Goal: Task Accomplishment & Management: Manage account settings

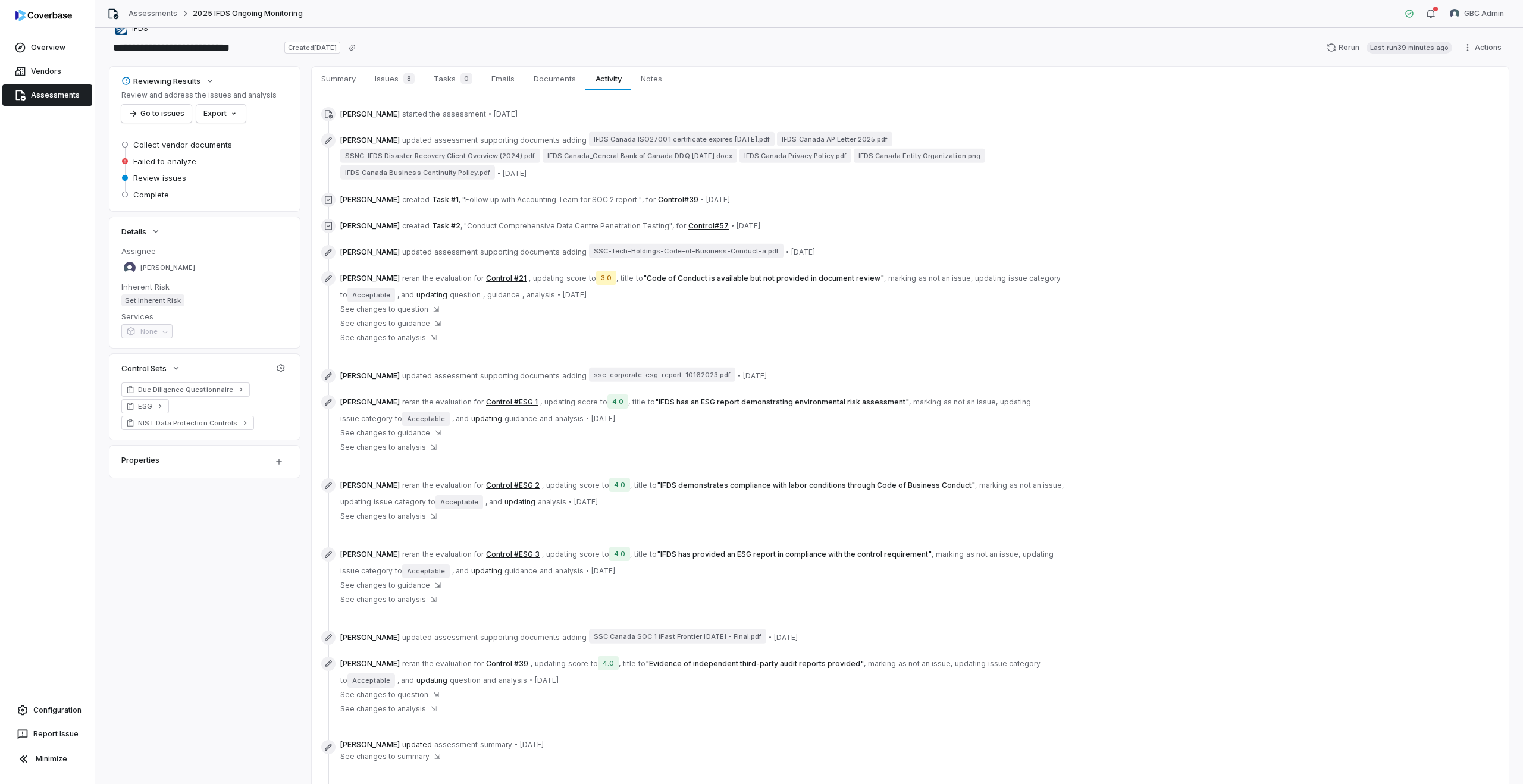
scroll to position [19, 0]
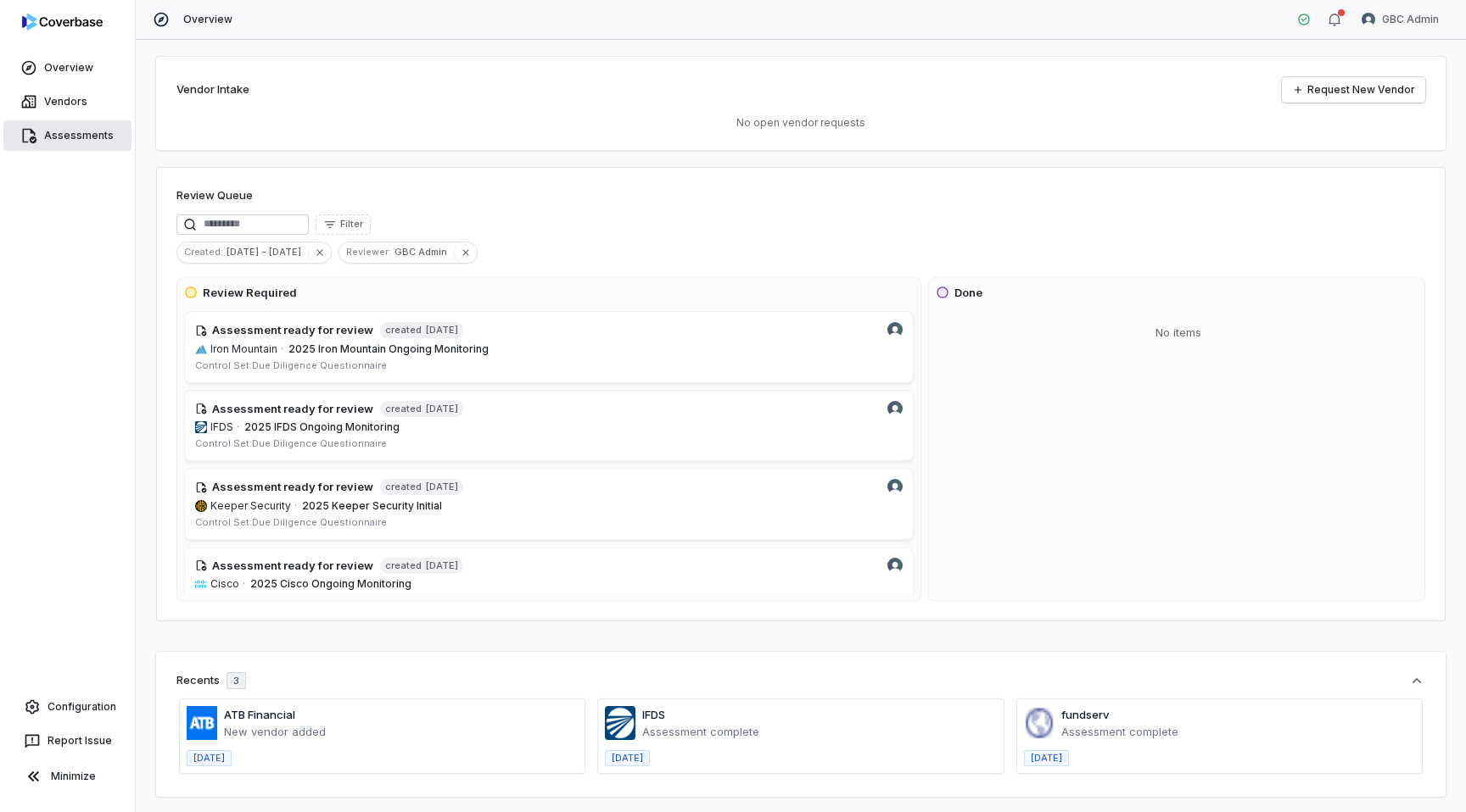
click at [59, 135] on link "Assessments" at bounding box center [67, 135] width 128 height 31
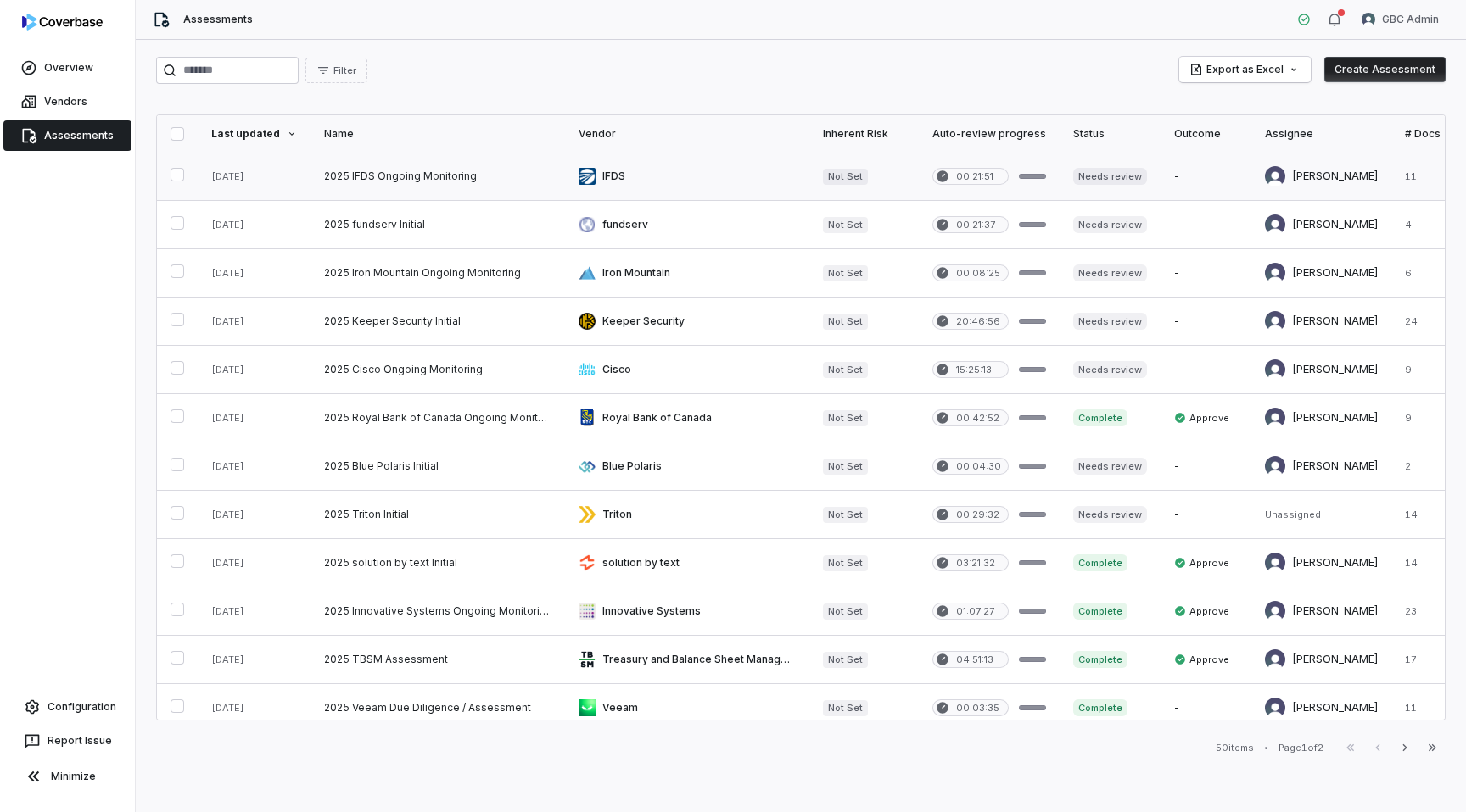
click at [505, 172] on link at bounding box center [437, 176] width 255 height 48
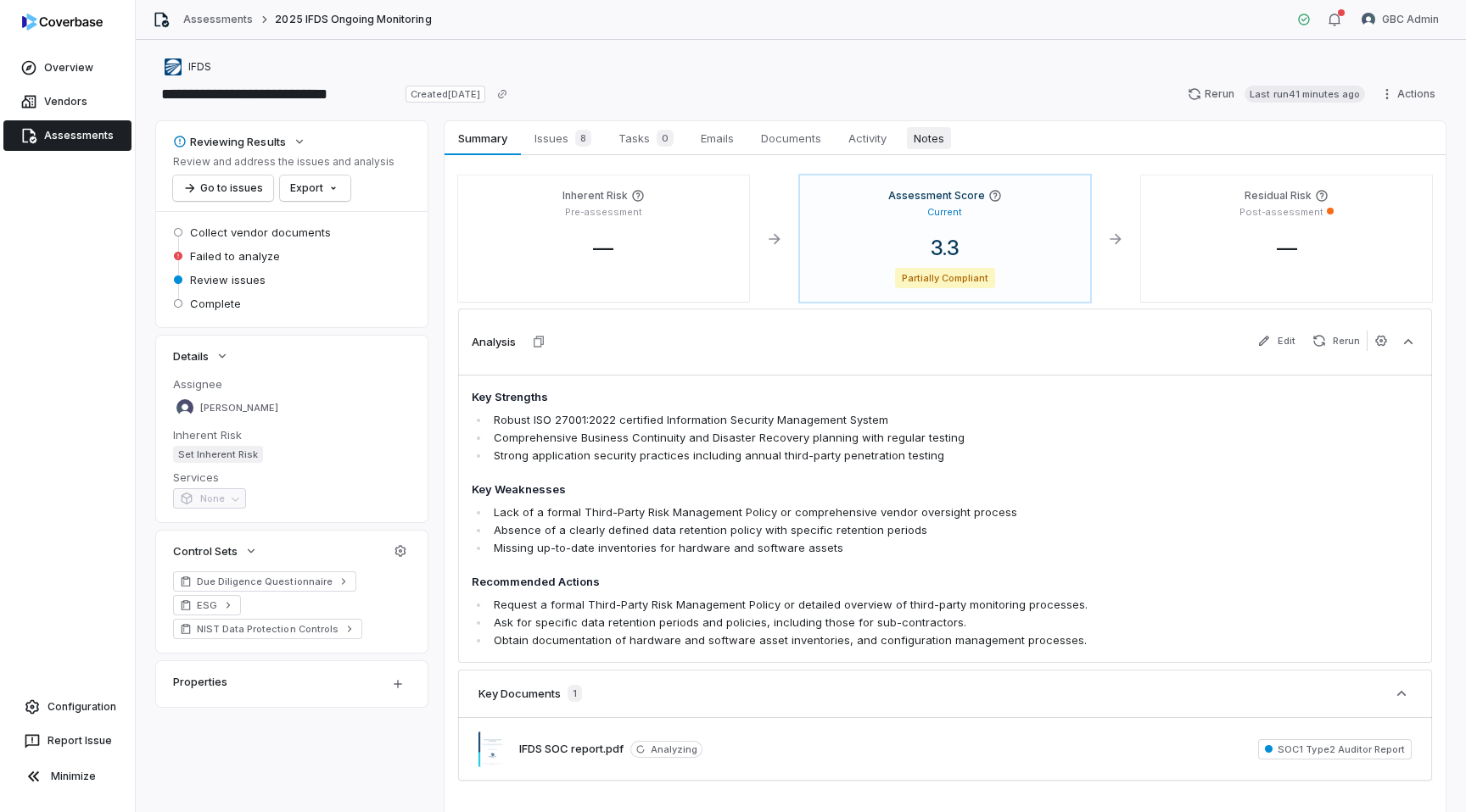
click at [919, 139] on span "Notes" at bounding box center [929, 138] width 44 height 22
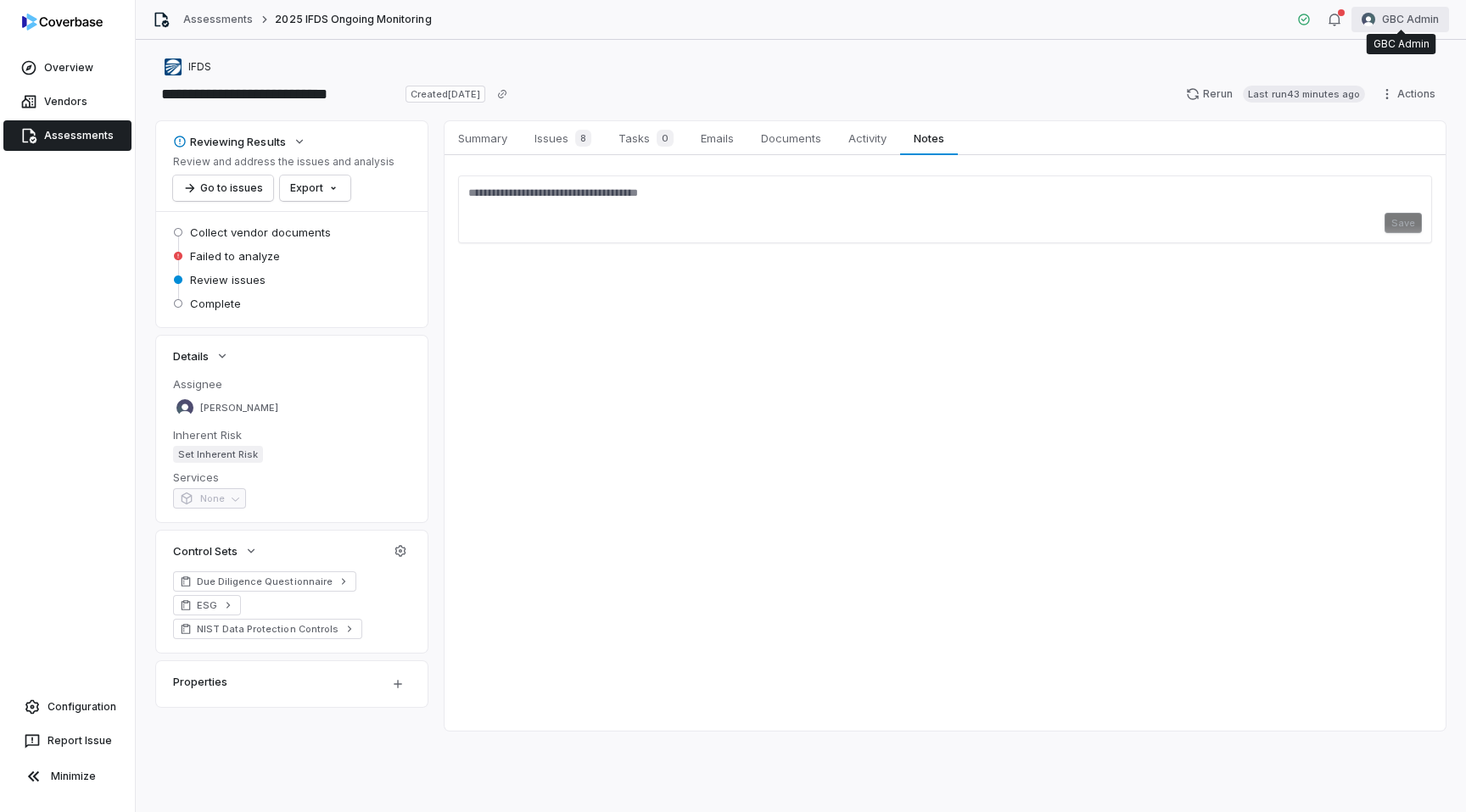
click at [1394, 20] on html "**********" at bounding box center [733, 406] width 1466 height 812
click at [1373, 160] on div "Log out" at bounding box center [1377, 156] width 130 height 27
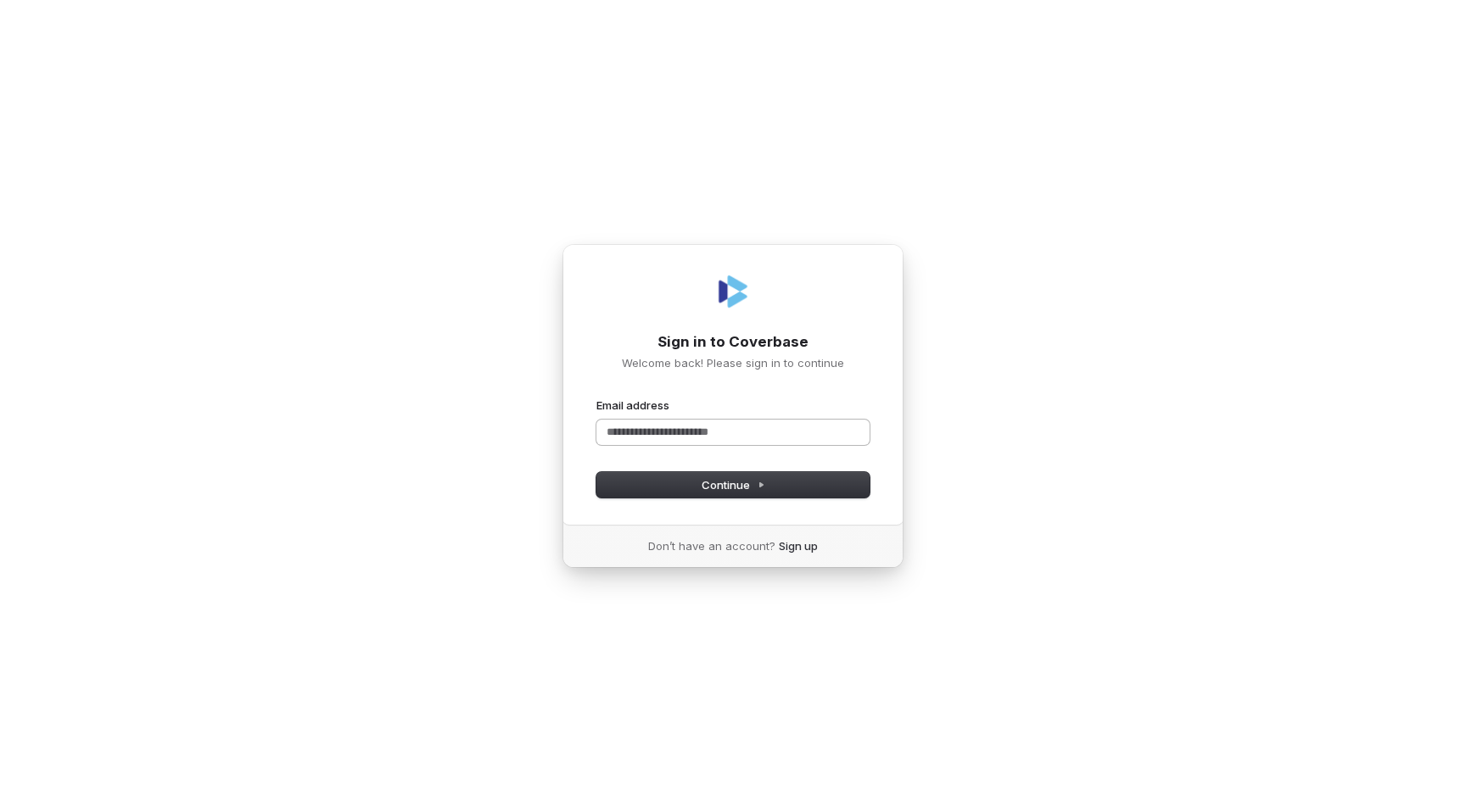
click at [680, 431] on input "Email address" at bounding box center [733, 433] width 273 height 26
type input "**"
click at [0, 811] on com-1password-button at bounding box center [0, 812] width 0 height 0
type input "****"
type input "*"
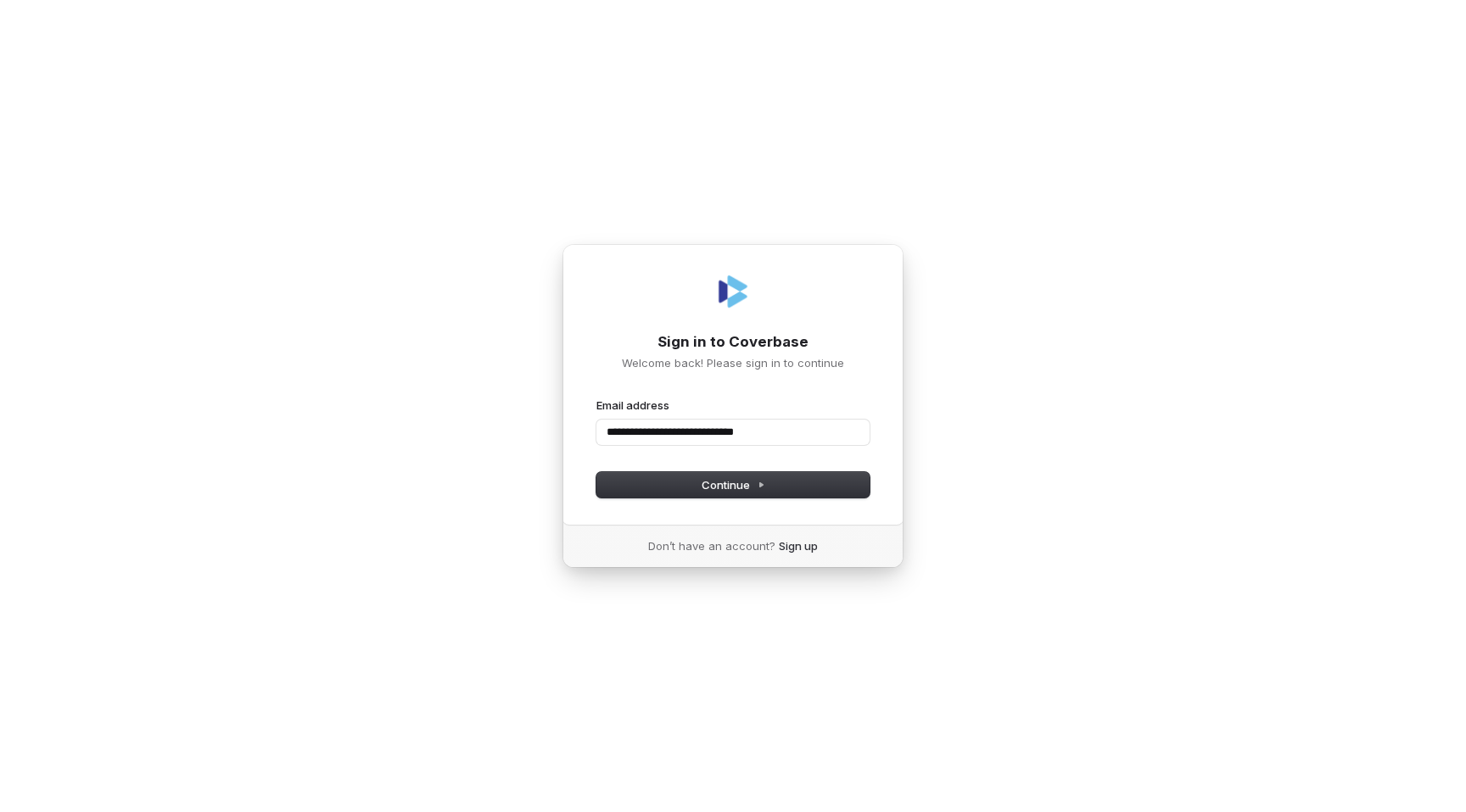
type input "**********"
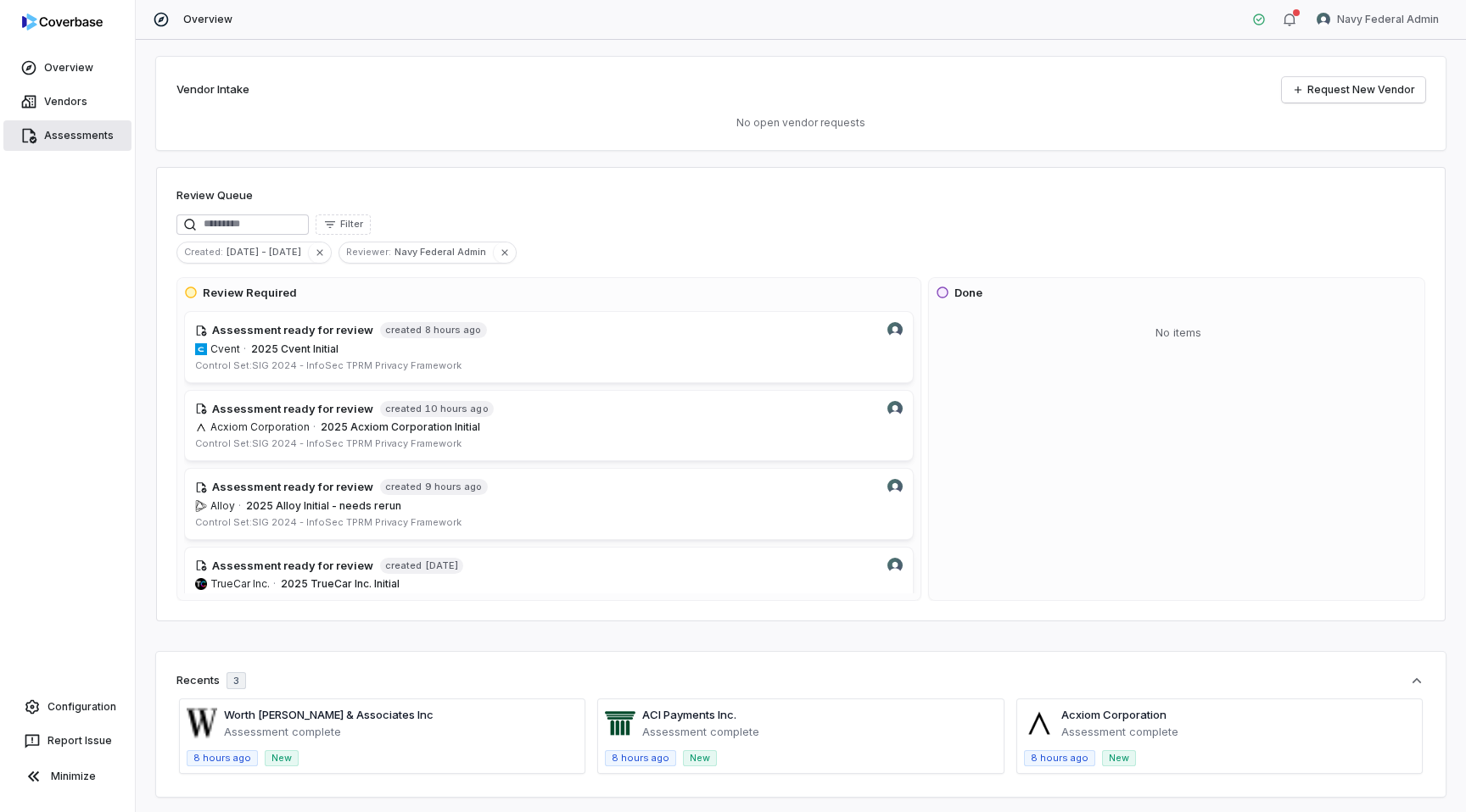
click at [50, 141] on link "Assessments" at bounding box center [67, 135] width 128 height 31
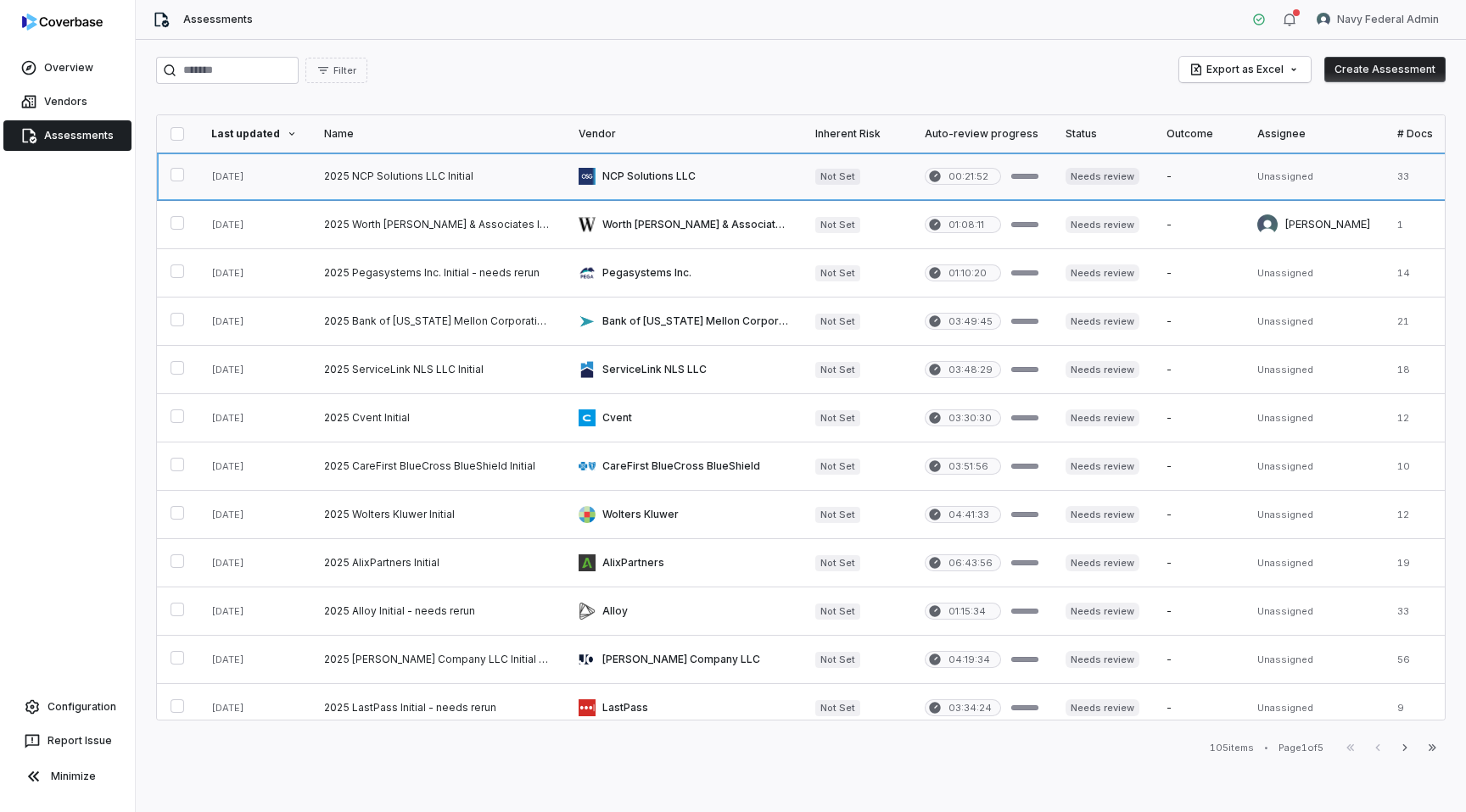
click at [413, 180] on link at bounding box center [437, 176] width 255 height 48
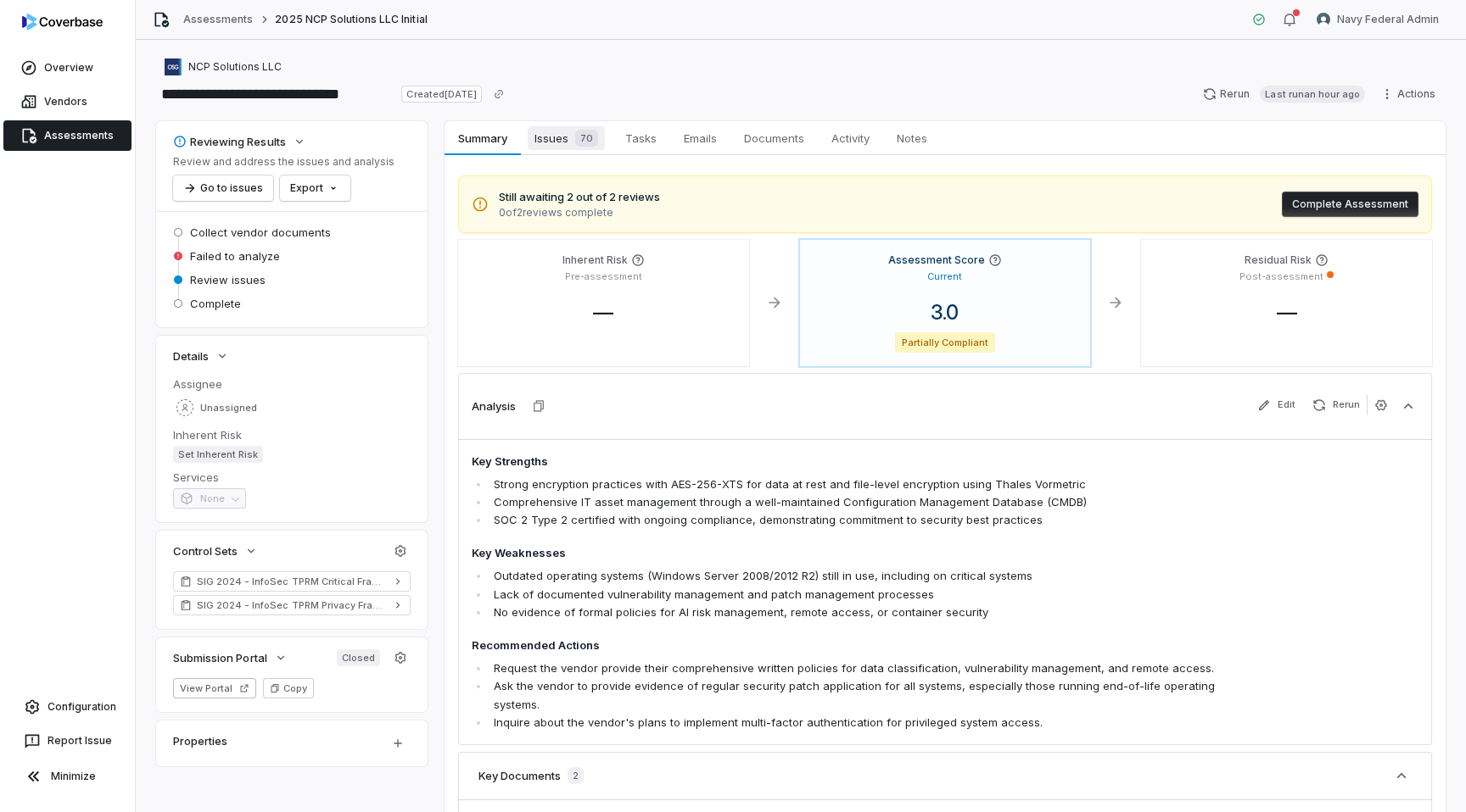
click at [553, 142] on span "Issues 70" at bounding box center [566, 138] width 78 height 24
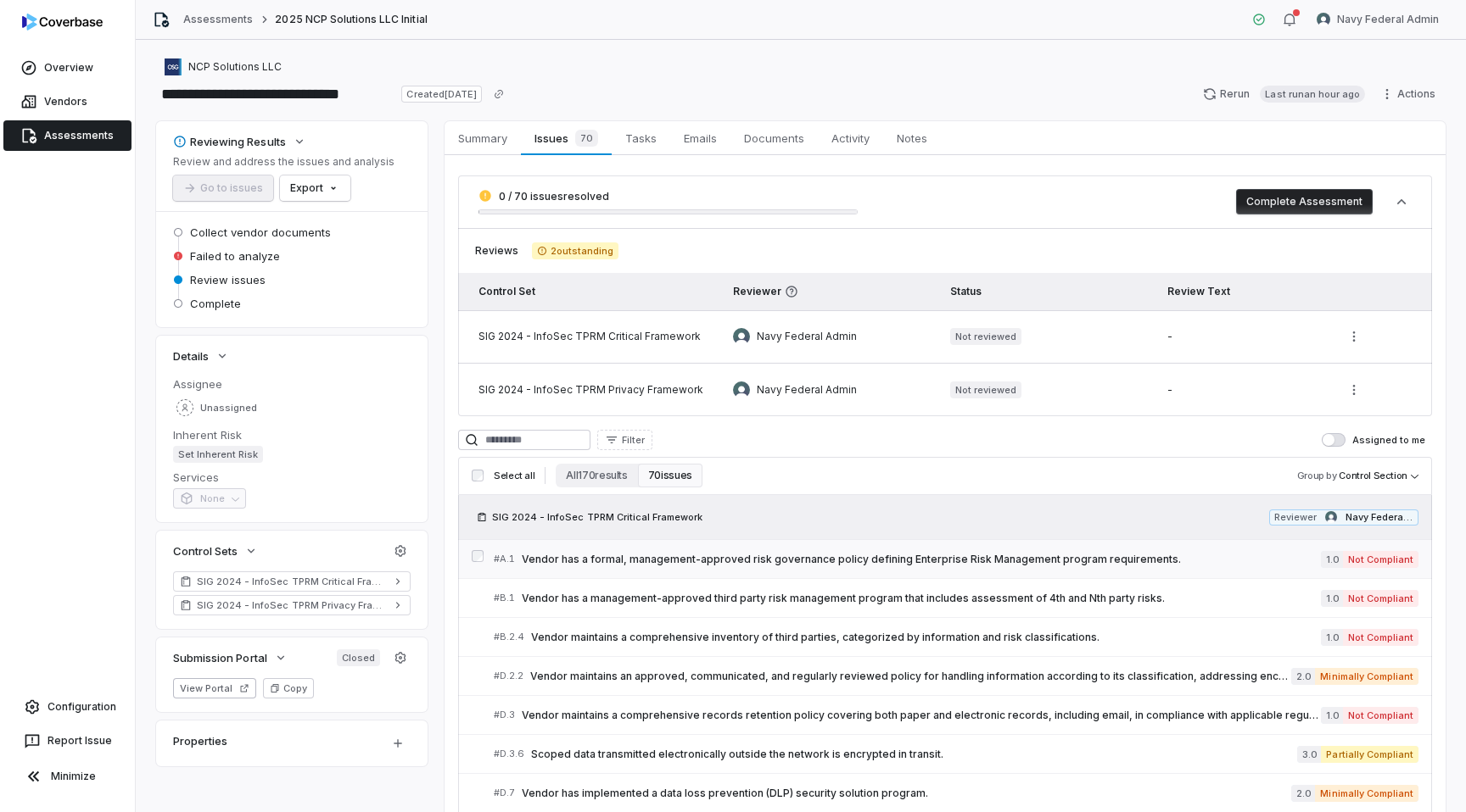
click at [687, 567] on div "# A.1 Vendor has a formal, management-approved risk governance policy defining …" at bounding box center [907, 559] width 827 height 18
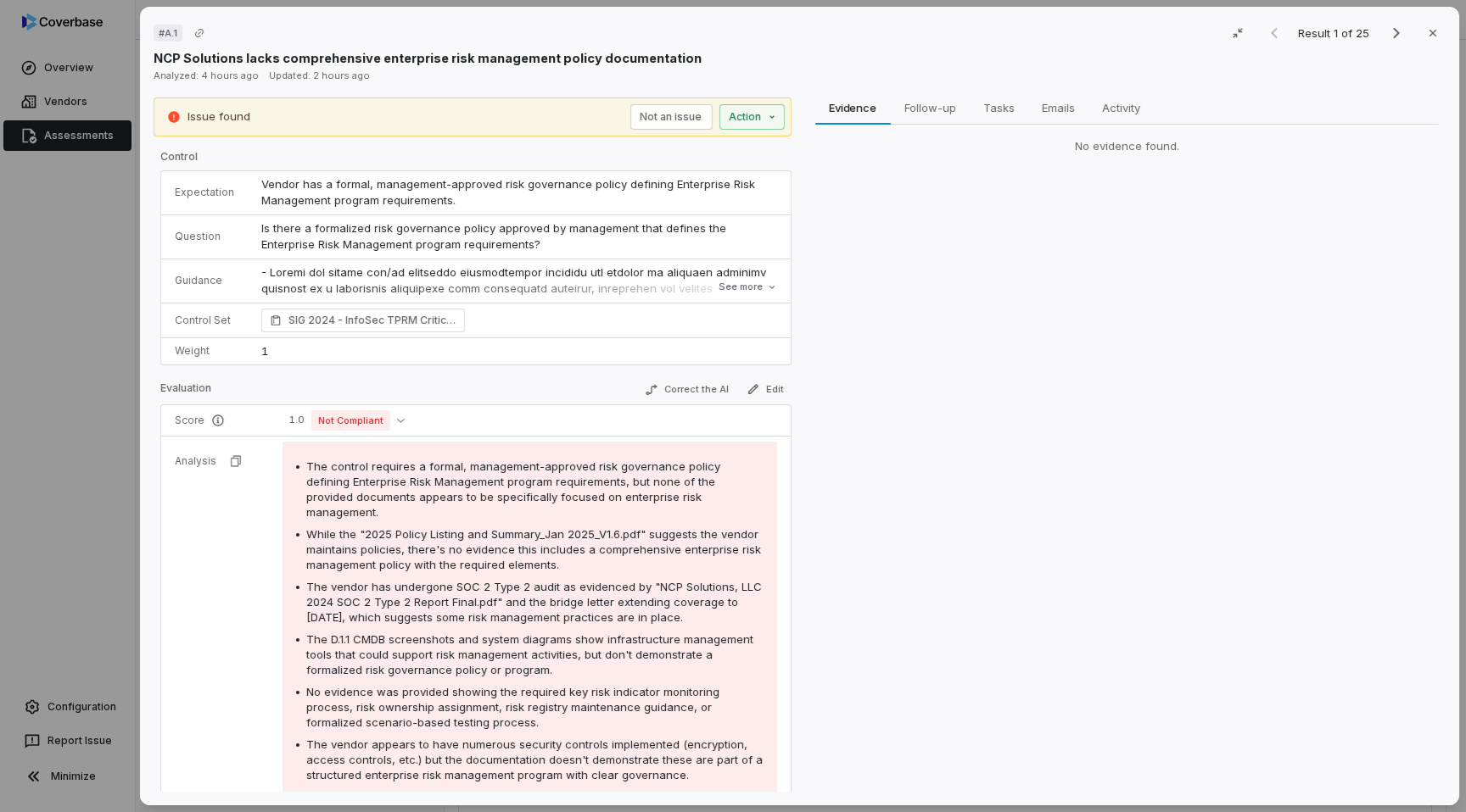
click at [101, 360] on div "# A.1 Result 1 of 25 Close NCP Solutions lacks comprehensive enterprise risk ma…" at bounding box center [733, 406] width 1466 height 812
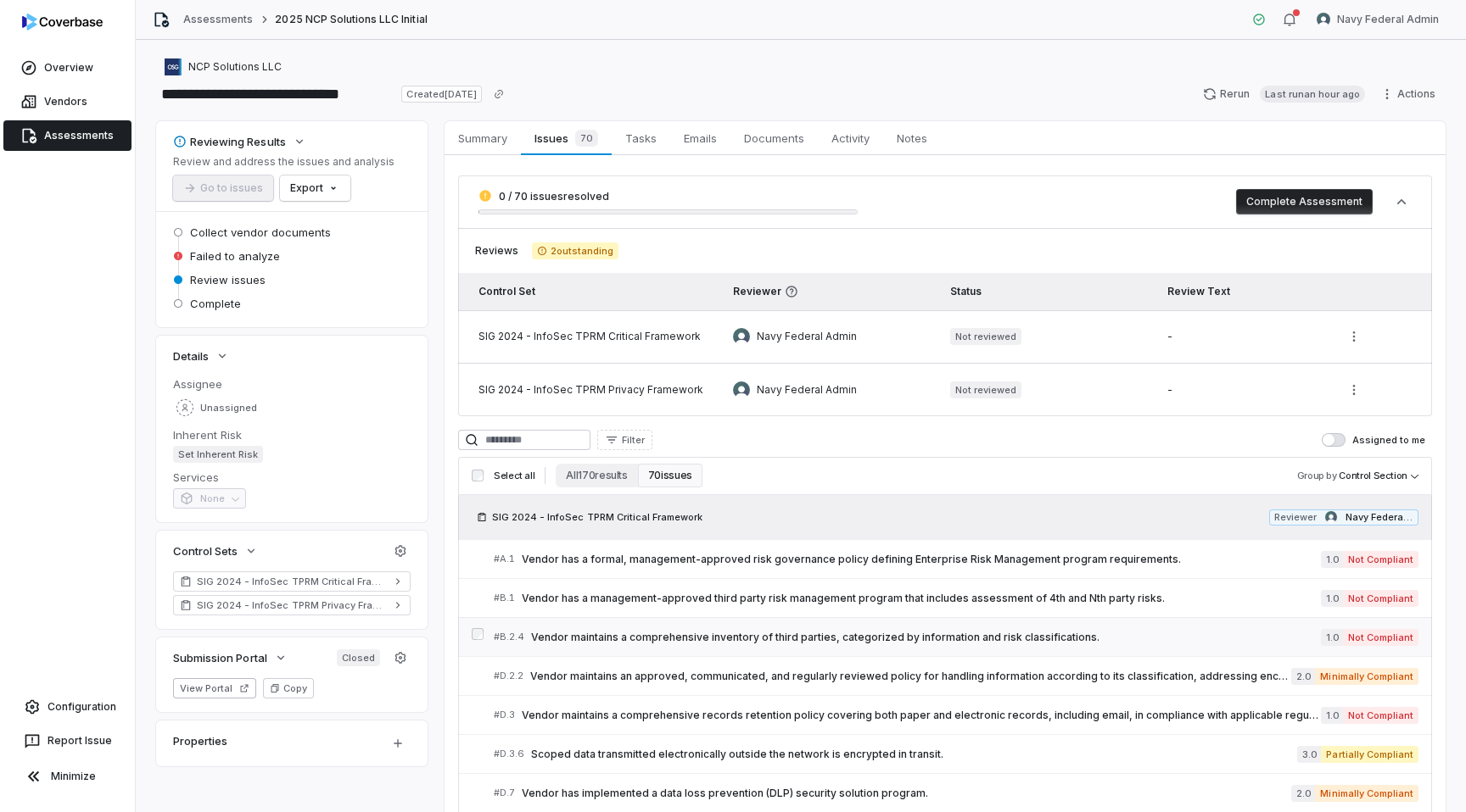
click at [783, 632] on span "Vendor maintains a comprehensive inventory of third parties, categorized by inf…" at bounding box center [926, 637] width 790 height 14
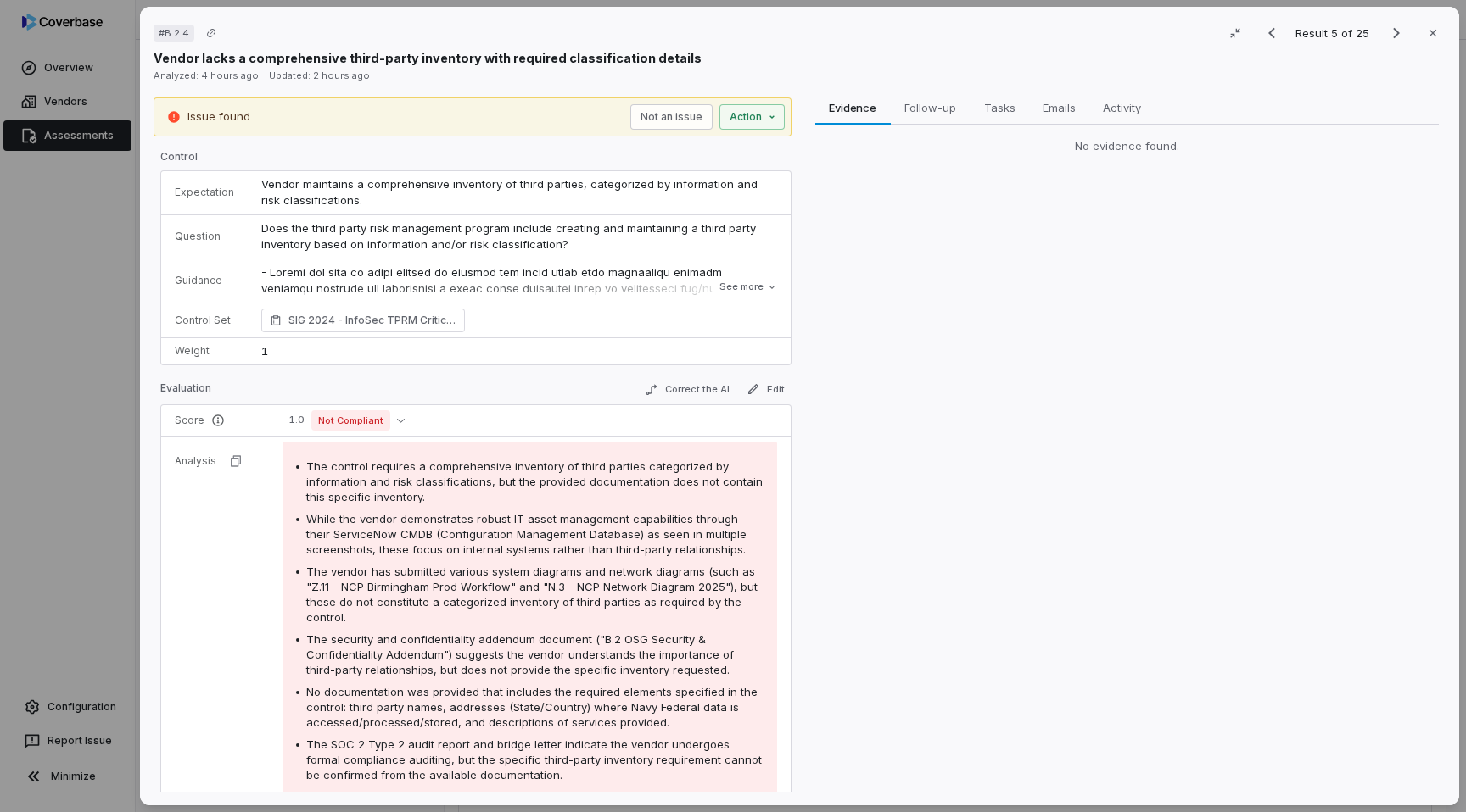
scroll to position [153, 0]
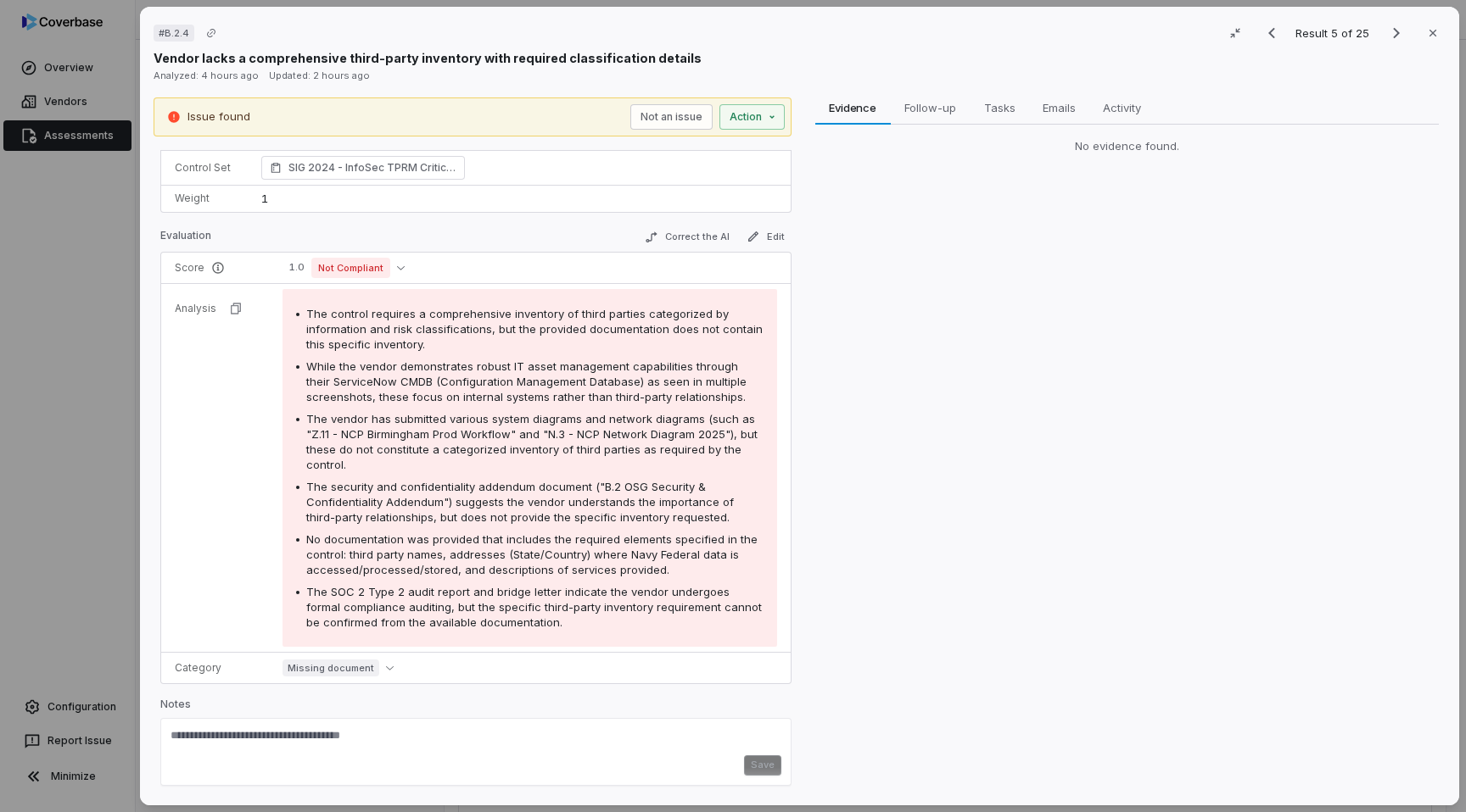
click at [50, 483] on div "# B.2.4 Result 5 of 25 Close Vendor lacks a comprehensive third-party inventory…" at bounding box center [733, 406] width 1466 height 812
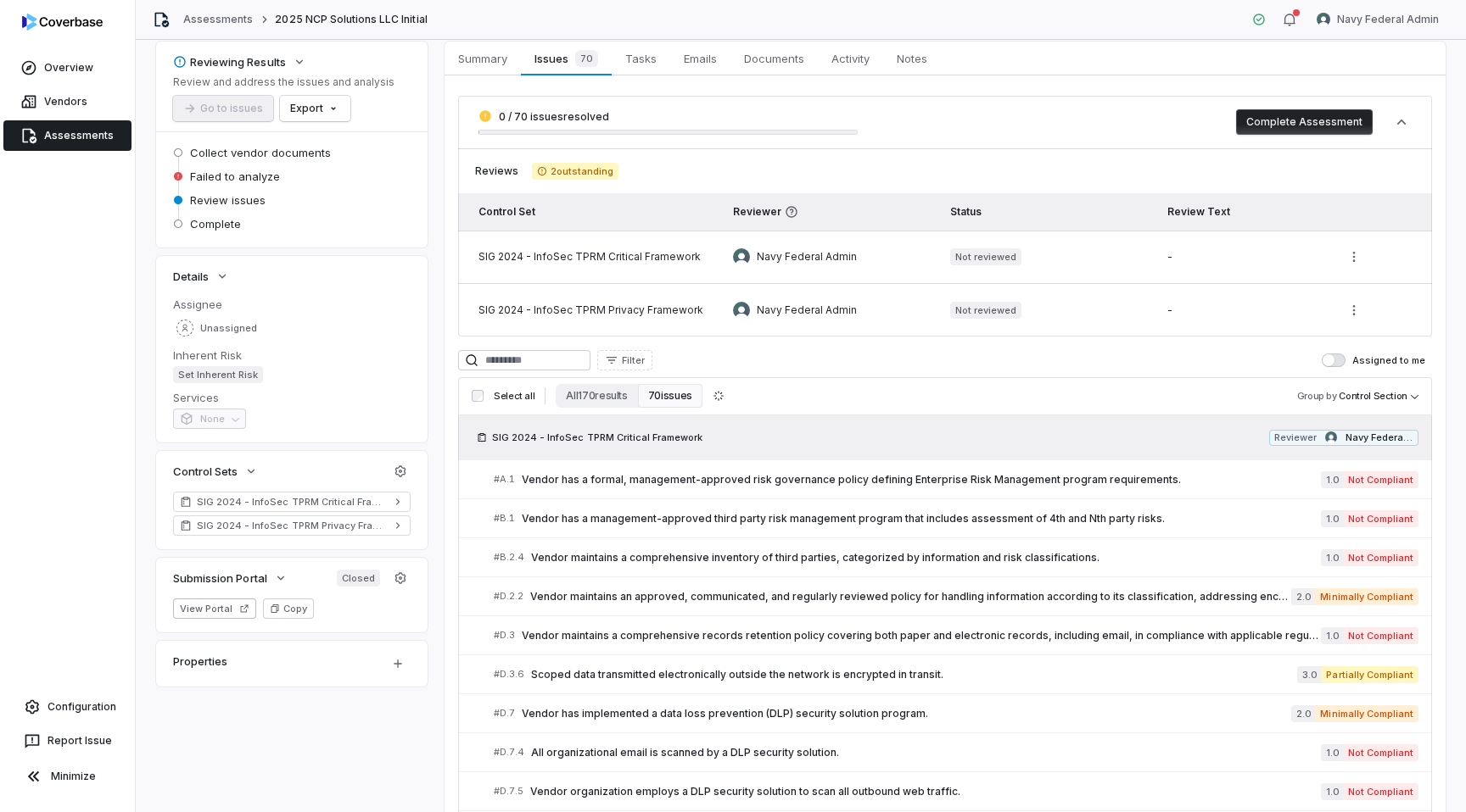
scroll to position [90, 0]
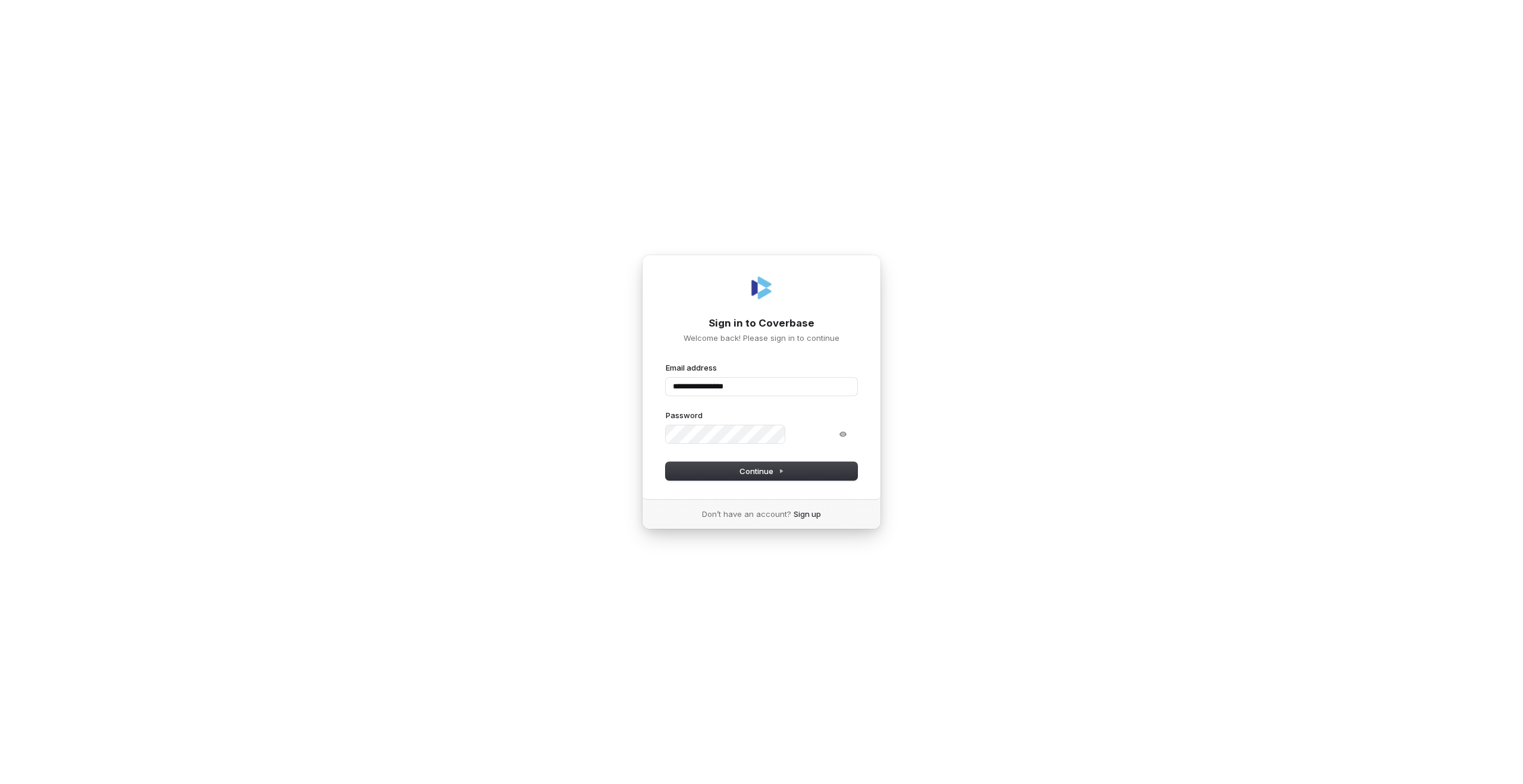
type input "**********"
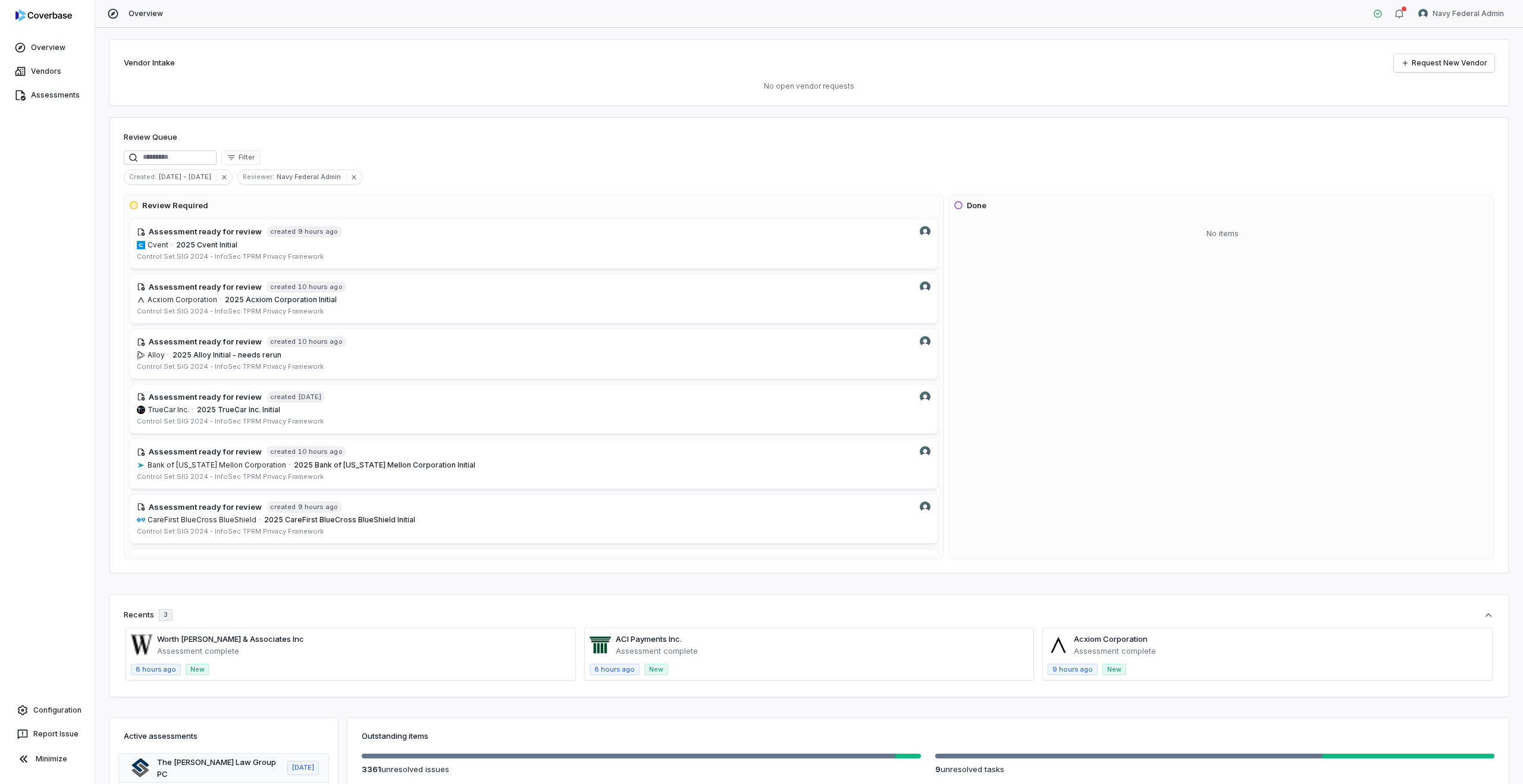
click at [1454, 4] on div "Overview Navy Federal Admin" at bounding box center [809, 14] width 1428 height 28
click at [1436, 28] on div "Vendor Intake Request New Vendor No open vendor requests Review Queue Filter Cr…" at bounding box center [809, 406] width 1428 height 756
click at [1439, 13] on html "Overview Vendors Assessments Configuration Report Issue Minimize Overview Navy …" at bounding box center [762, 392] width 1523 height 784
click at [1444, 120] on div "3807023" at bounding box center [1461, 128] width 91 height 19
click at [1449, 114] on div "Log out" at bounding box center [1461, 109] width 91 height 19
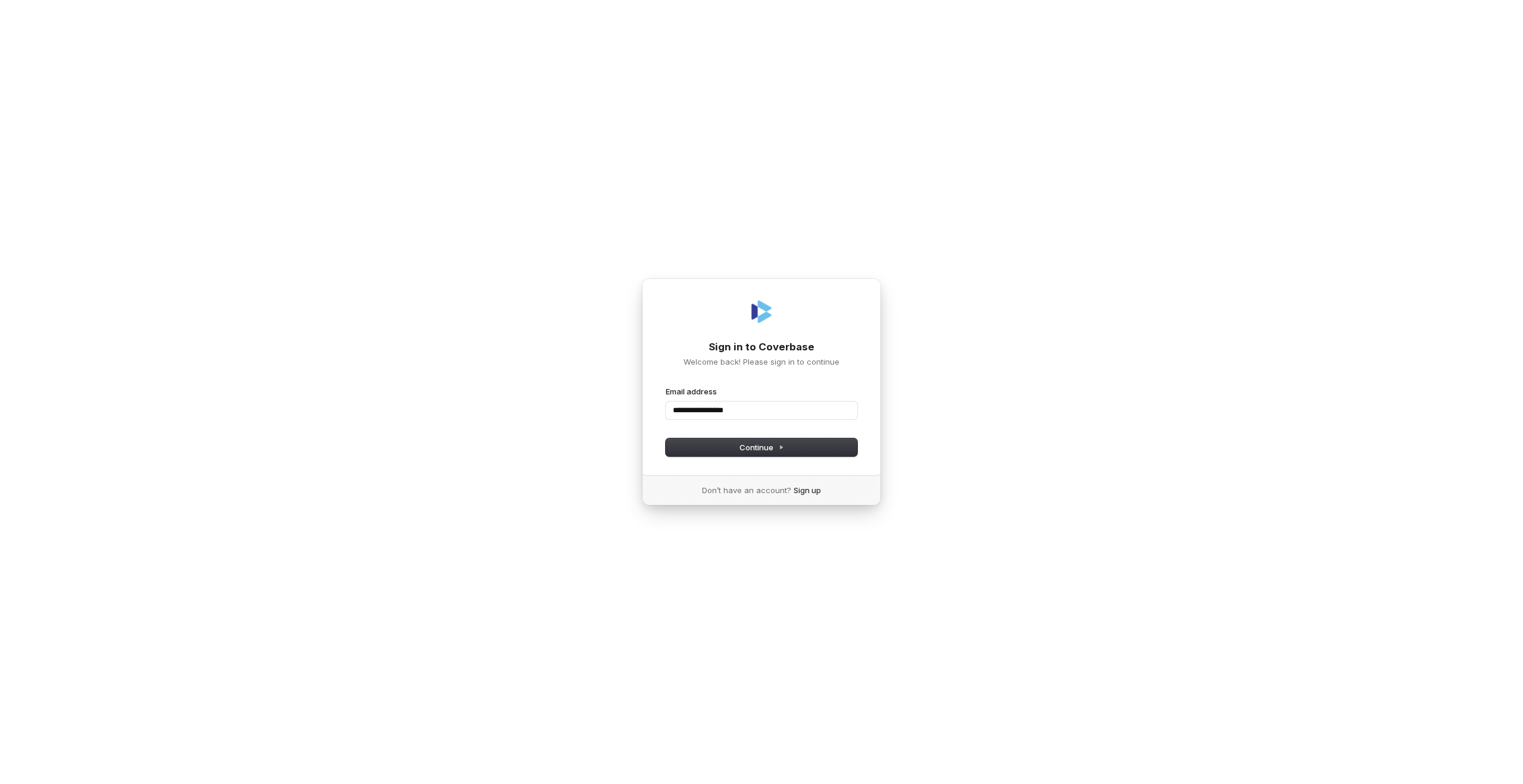
type input "**********"
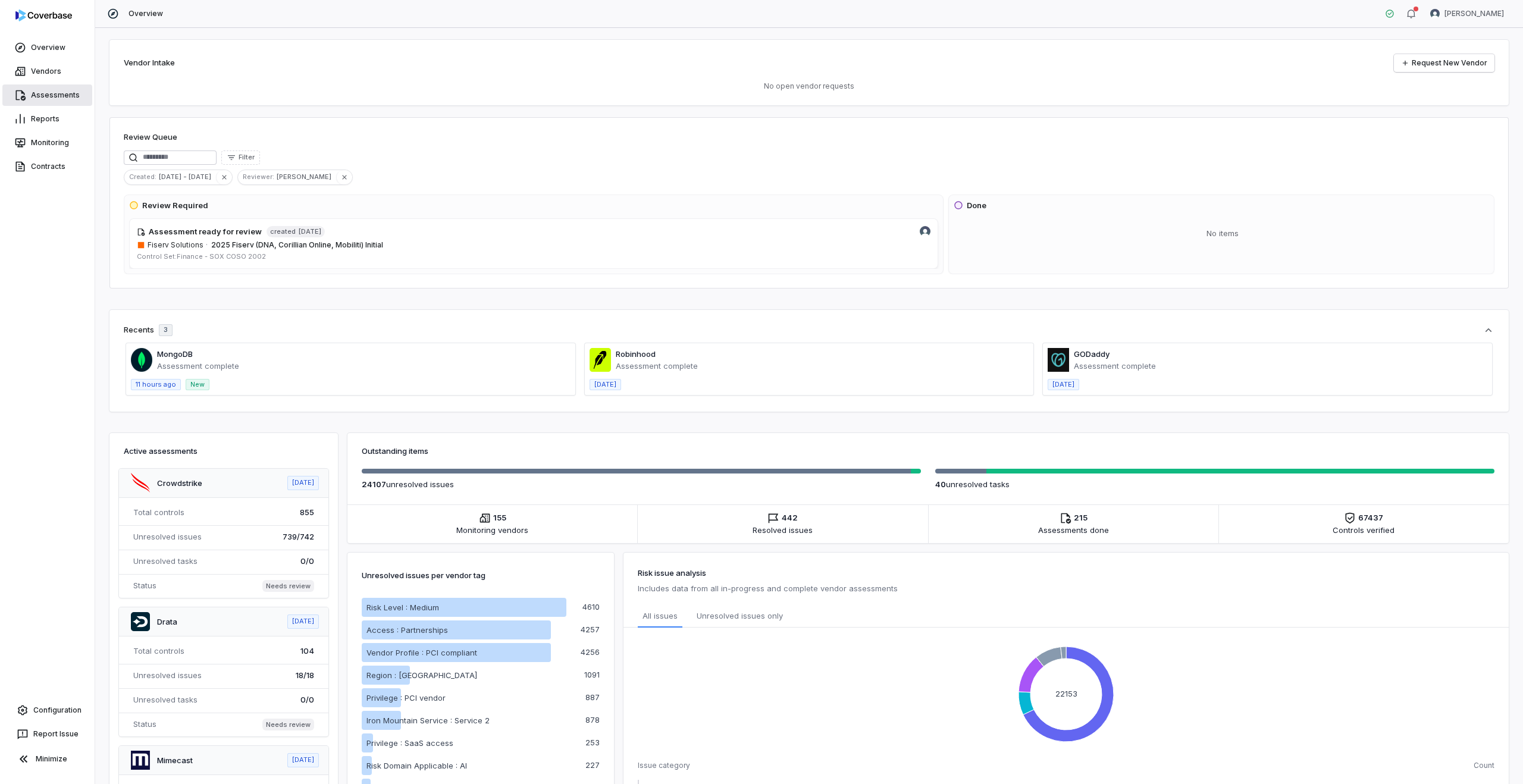
click at [42, 86] on link "Assessments" at bounding box center [47, 95] width 90 height 22
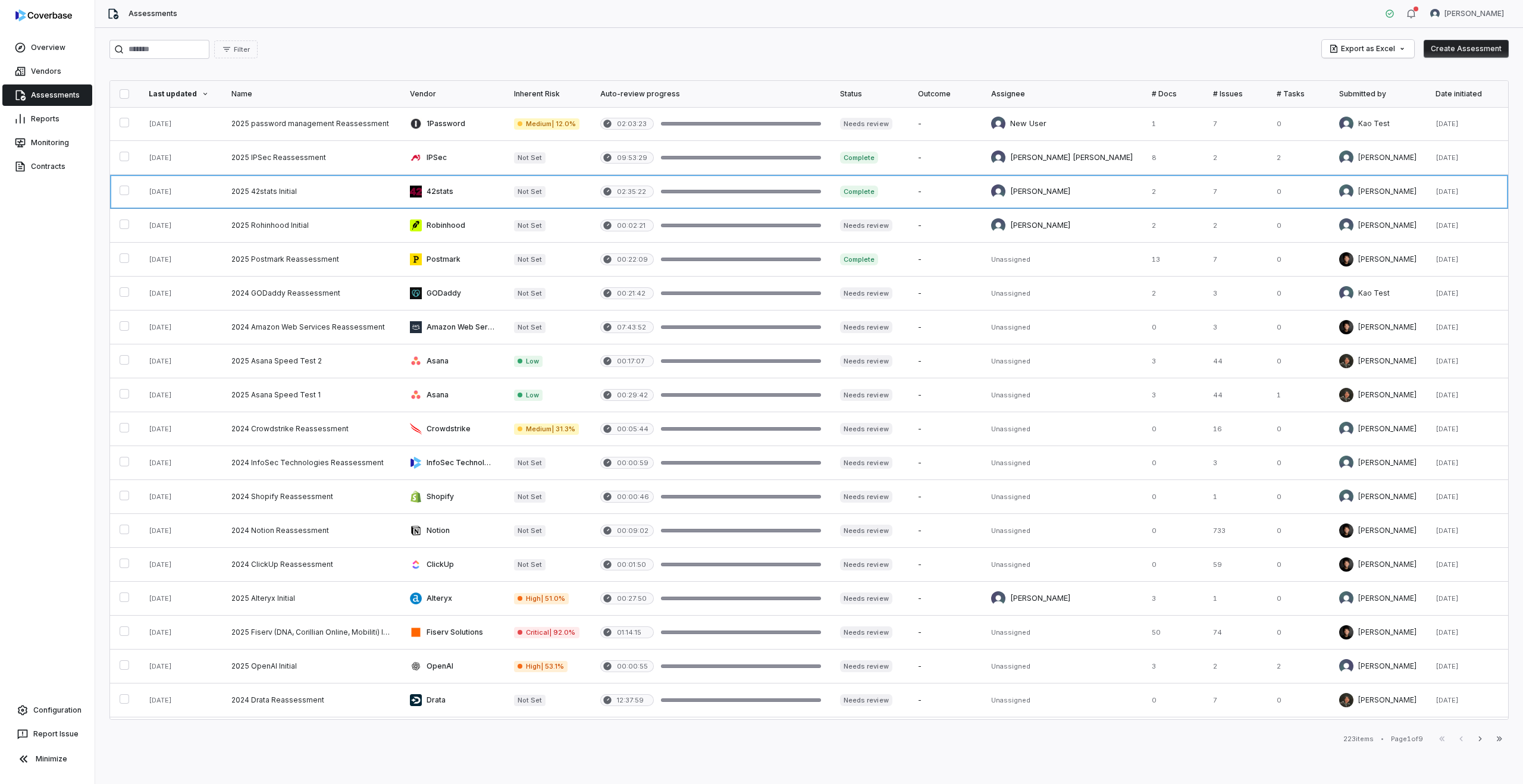
click at [1468, 93] on div "Date initiated" at bounding box center [1466, 94] width 63 height 10
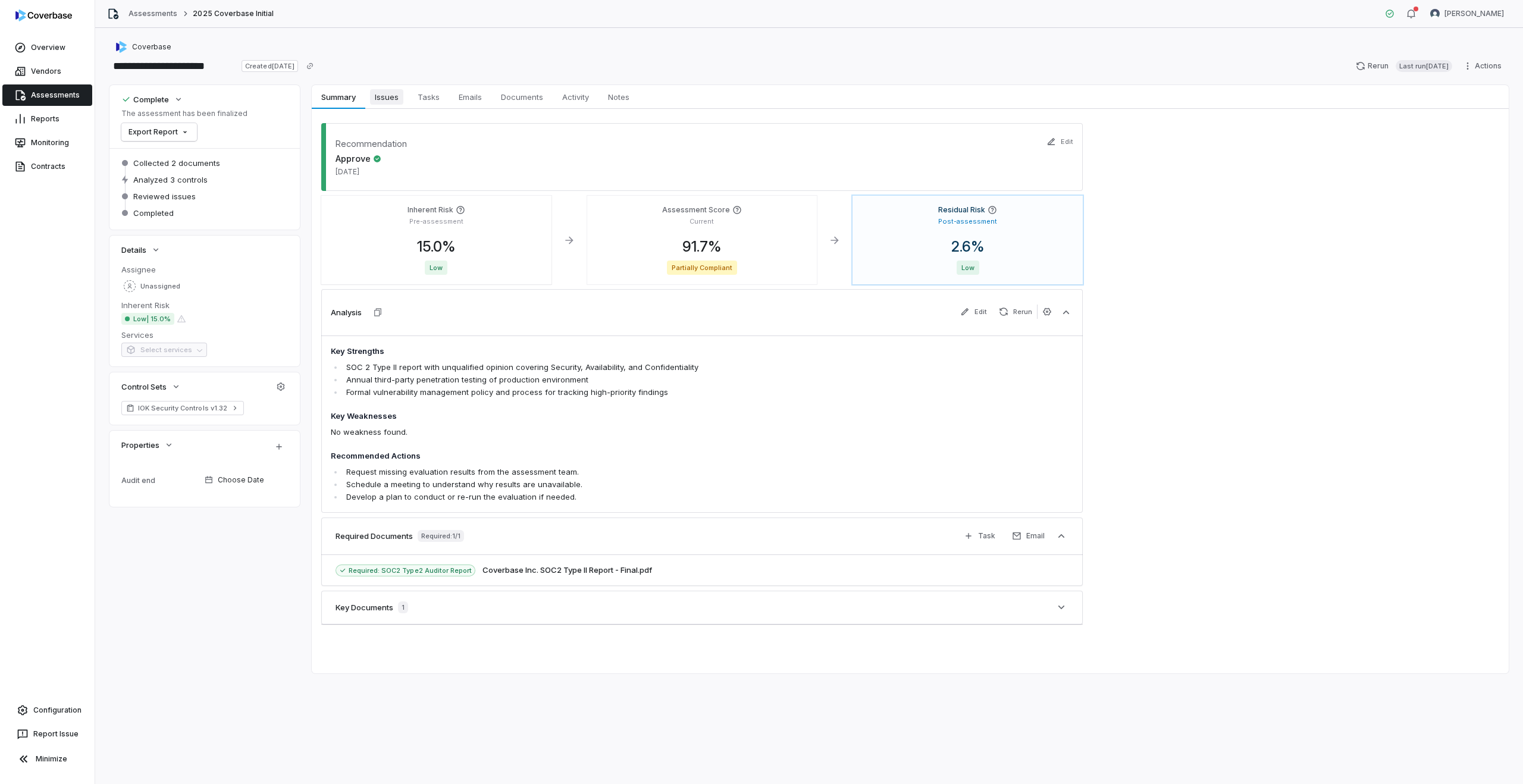
click at [384, 96] on span "Issues" at bounding box center [387, 97] width 33 height 16
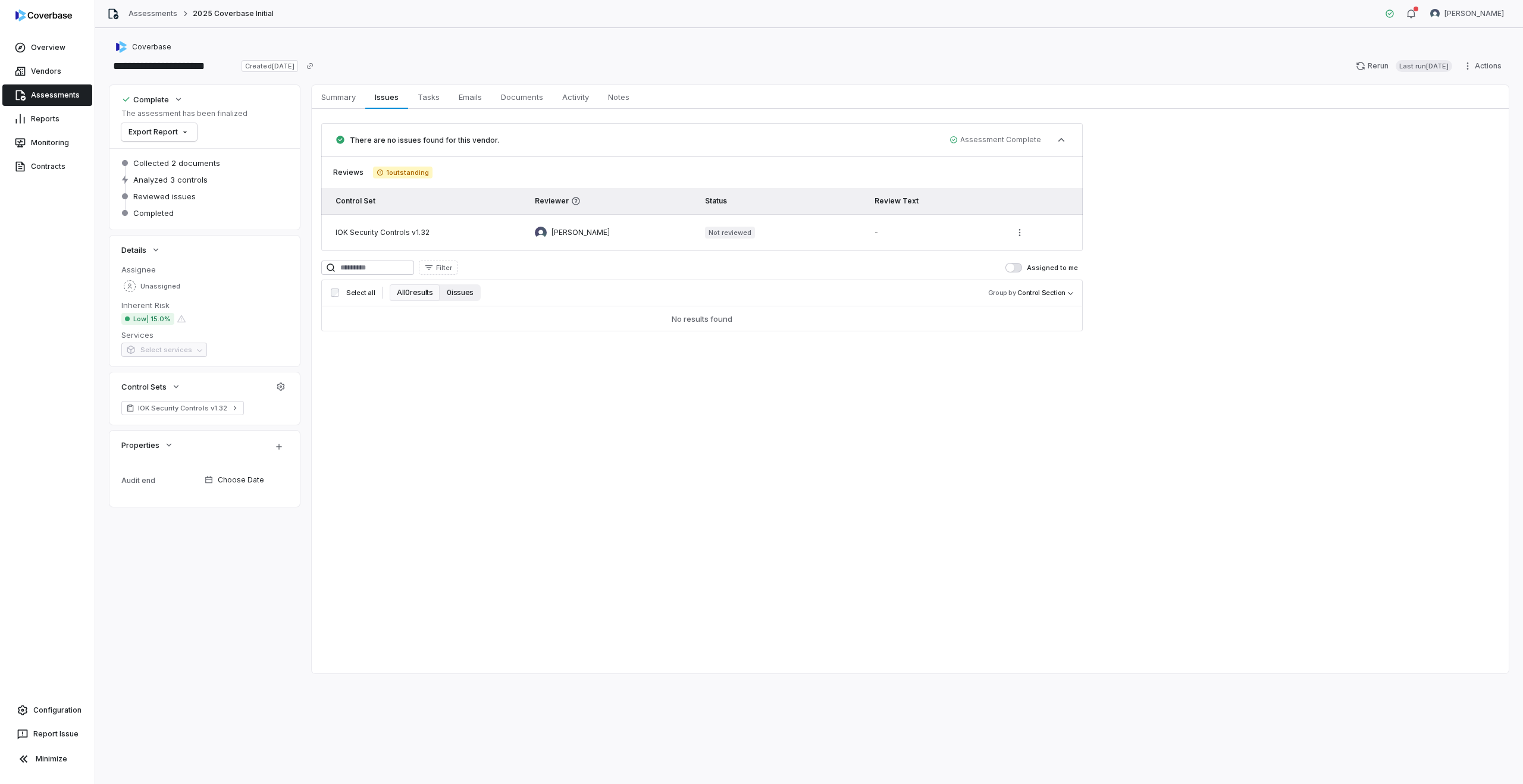
click at [461, 289] on button "0 issues" at bounding box center [460, 293] width 41 height 17
click at [414, 292] on button "All 0 results" at bounding box center [415, 293] width 50 height 17
click at [464, 290] on button "0 issues" at bounding box center [460, 293] width 41 height 17
click at [426, 295] on button "All 0 results" at bounding box center [415, 293] width 50 height 17
click at [458, 298] on button "0 issues" at bounding box center [460, 293] width 41 height 17
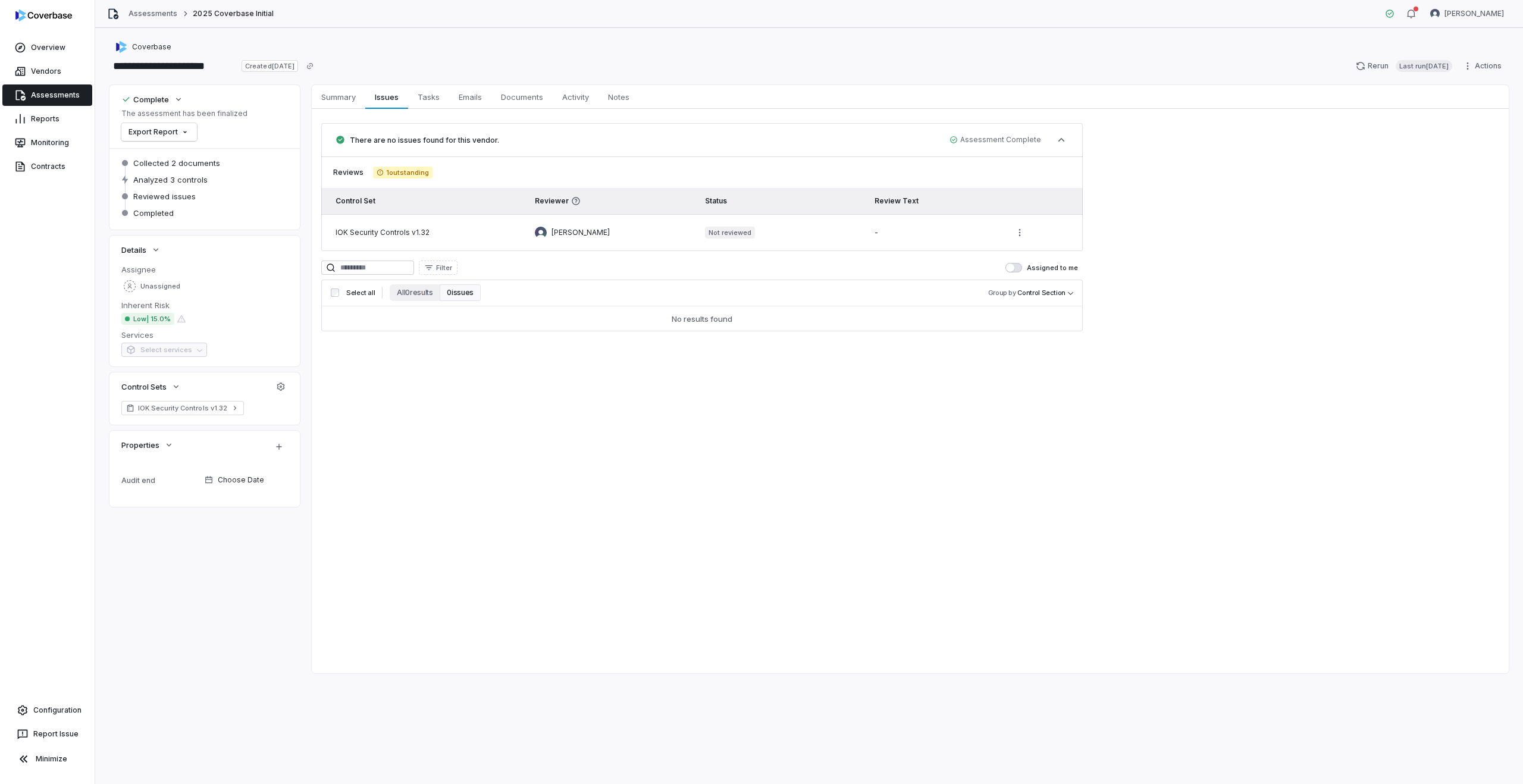
click at [397, 301] on div "Select all All 0 results 0 issues Group by Control Section" at bounding box center [702, 293] width 762 height 27
click at [412, 294] on button "All 0 results" at bounding box center [415, 293] width 50 height 17
